Goal: Navigation & Orientation: Find specific page/section

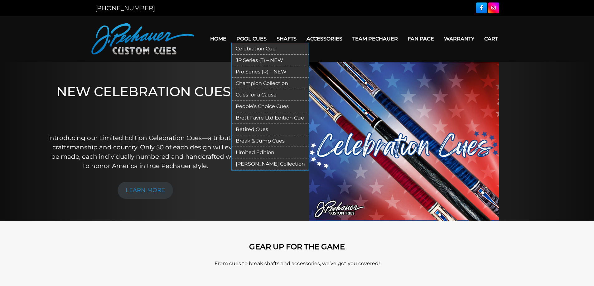
click at [250, 37] on link "Pool Cues" at bounding box center [251, 39] width 40 height 16
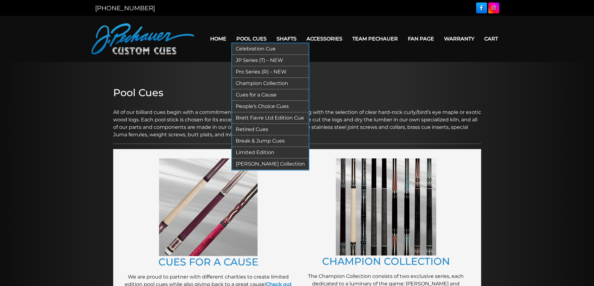
click at [254, 128] on link "Retired Cues" at bounding box center [270, 130] width 77 height 12
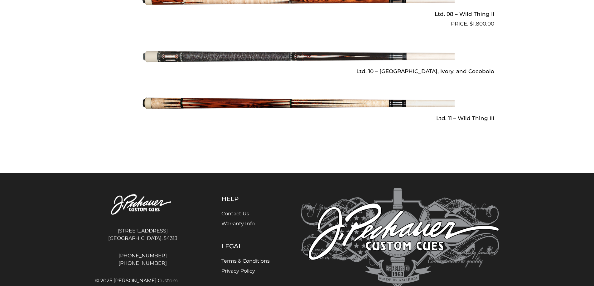
scroll to position [959, 0]
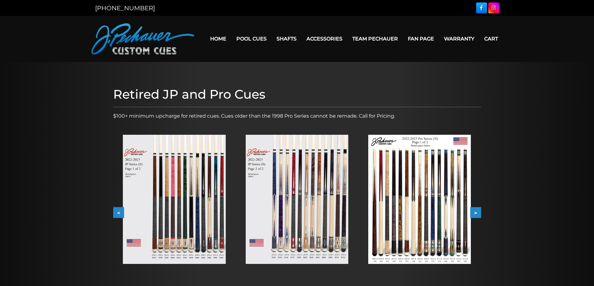
click at [476, 214] on button ">" at bounding box center [475, 213] width 11 height 11
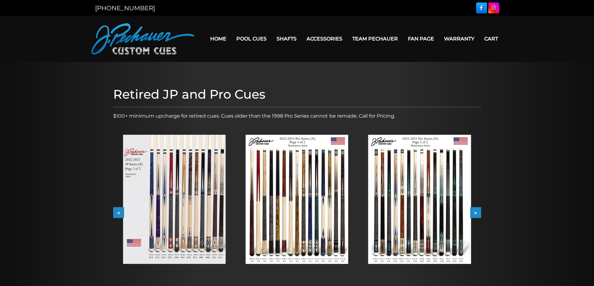
click at [476, 214] on button ">" at bounding box center [475, 213] width 11 height 11
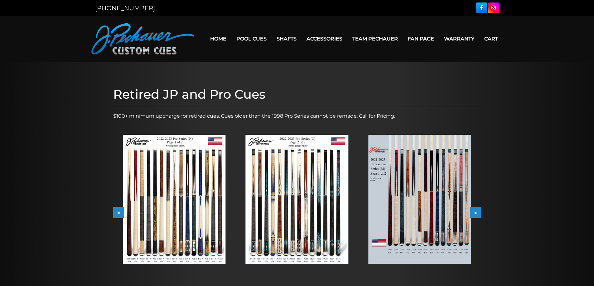
click at [476, 214] on button ">" at bounding box center [475, 213] width 11 height 11
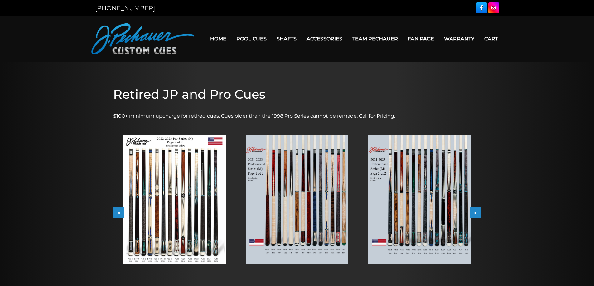
click at [476, 212] on button ">" at bounding box center [475, 213] width 11 height 11
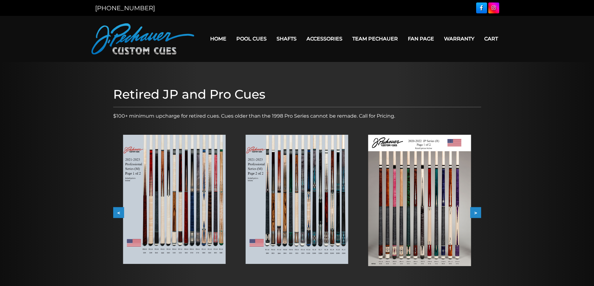
click at [476, 212] on button ">" at bounding box center [475, 213] width 11 height 11
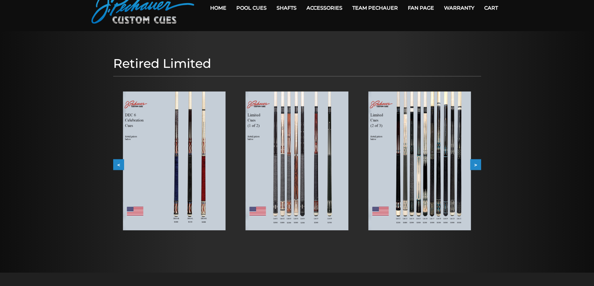
scroll to position [31, 0]
click at [480, 165] on button ">" at bounding box center [475, 164] width 11 height 11
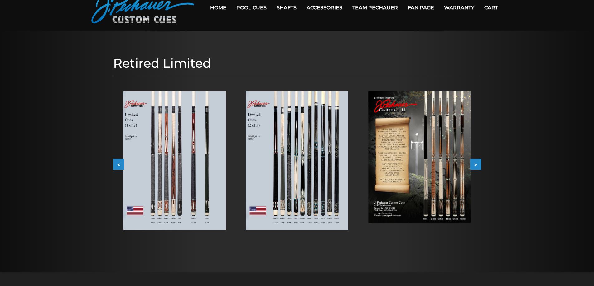
click at [475, 165] on button ">" at bounding box center [475, 164] width 11 height 11
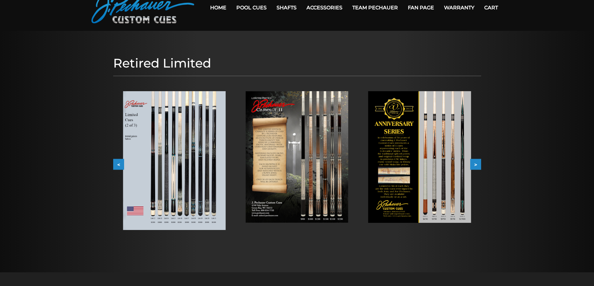
click at [475, 165] on button ">" at bounding box center [475, 164] width 11 height 11
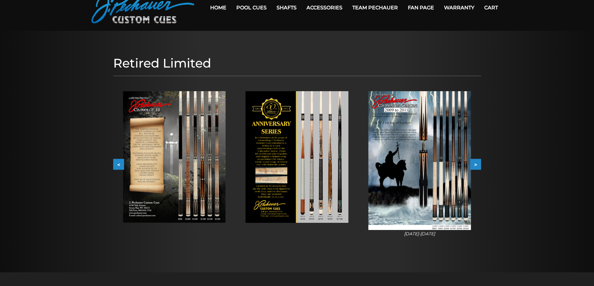
click at [475, 165] on button ">" at bounding box center [475, 164] width 11 height 11
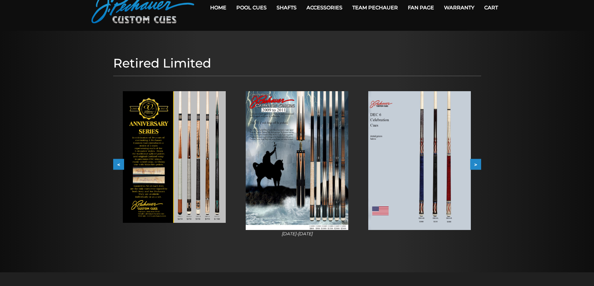
click at [475, 165] on button ">" at bounding box center [475, 164] width 11 height 11
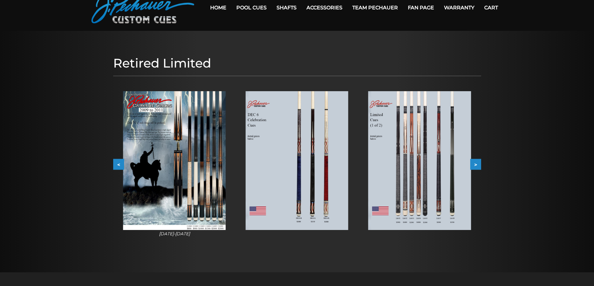
click at [475, 165] on button ">" at bounding box center [475, 164] width 11 height 11
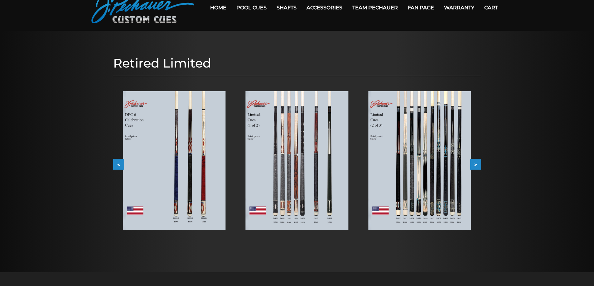
click at [475, 165] on button ">" at bounding box center [475, 164] width 11 height 11
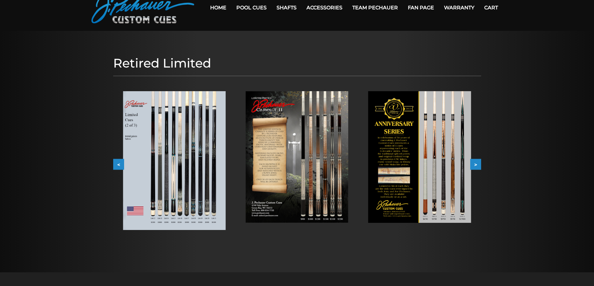
click at [475, 165] on button ">" at bounding box center [475, 164] width 11 height 11
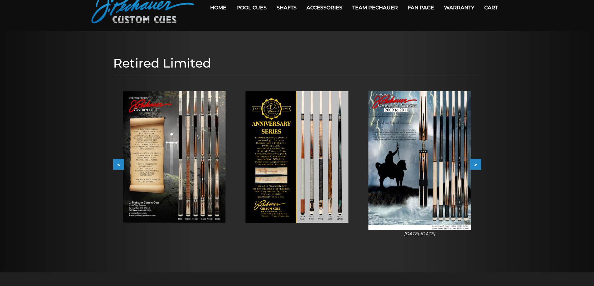
click at [475, 165] on button ">" at bounding box center [475, 164] width 11 height 11
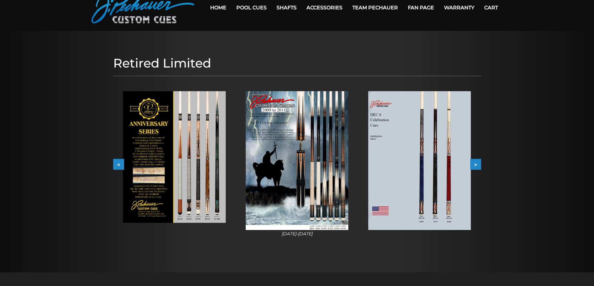
click at [475, 165] on button ">" at bounding box center [475, 164] width 11 height 11
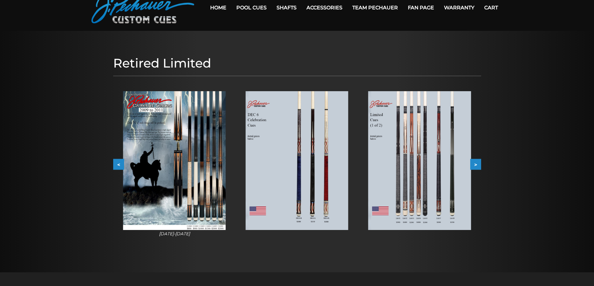
click at [475, 165] on button ">" at bounding box center [475, 164] width 11 height 11
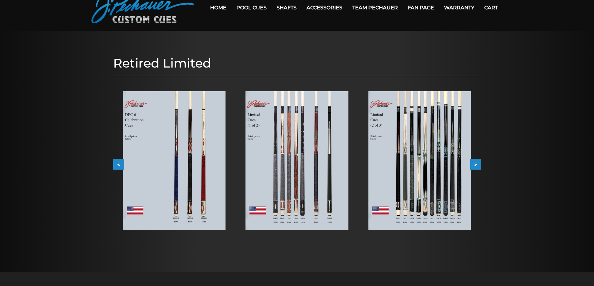
click at [475, 165] on button ">" at bounding box center [475, 164] width 11 height 11
